Goal: Information Seeking & Learning: Learn about a topic

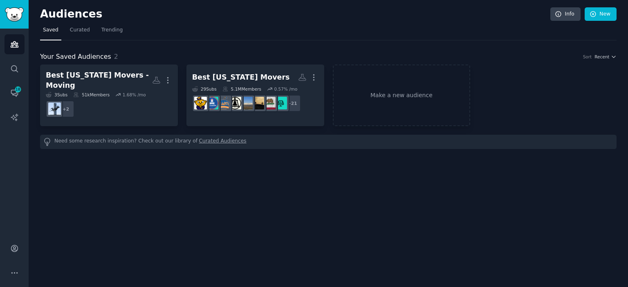
click at [115, 105] on dd "+ 2" at bounding box center [109, 109] width 126 height 23
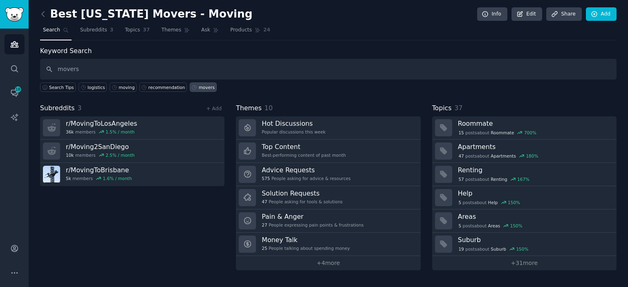
type input "movers"
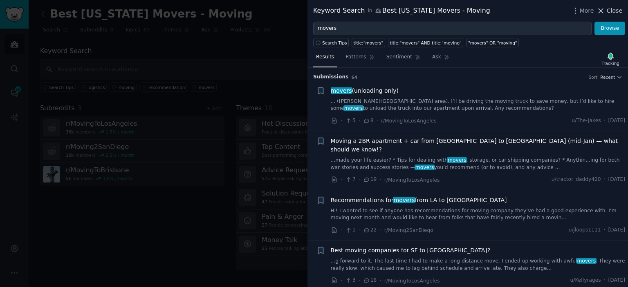
click at [603, 13] on icon at bounding box center [600, 11] width 9 height 9
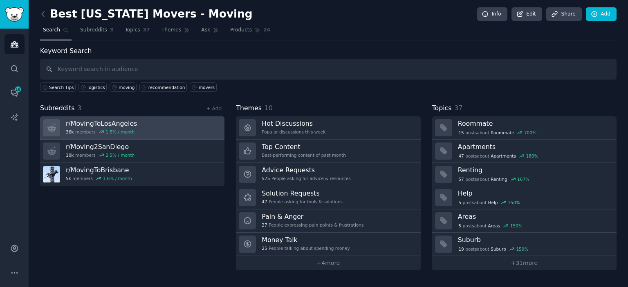
click at [147, 130] on link "r/ MovingToLosAngeles 36k members 1.5 % / month" at bounding box center [132, 128] width 184 height 23
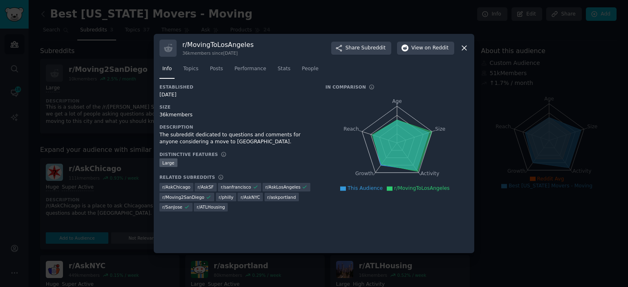
click at [234, 25] on div at bounding box center [314, 143] width 628 height 287
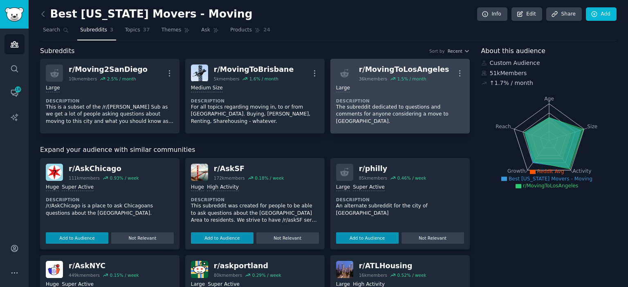
click at [395, 120] on div "Large Description The subreddit dedicated to questions and comments for anyone …" at bounding box center [400, 105] width 128 height 46
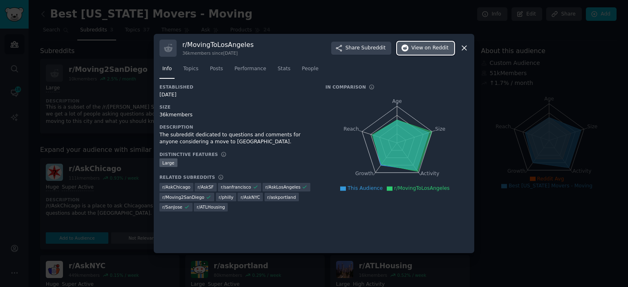
click at [435, 48] on span "on Reddit" at bounding box center [437, 48] width 24 height 7
